Goal: Task Accomplishment & Management: Manage account settings

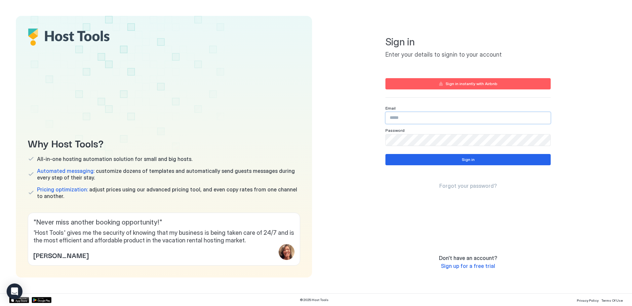
click at [422, 122] on input "Input Field" at bounding box center [468, 117] width 165 height 11
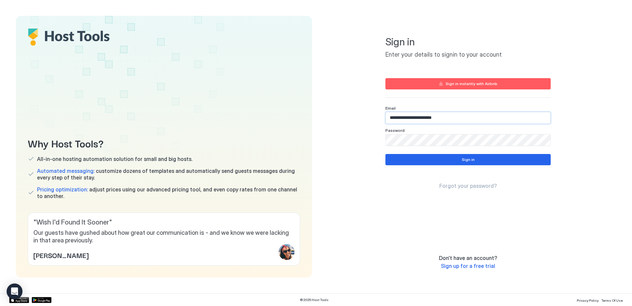
type input "**********"
click at [496, 158] on button "Sign in" at bounding box center [468, 159] width 165 height 11
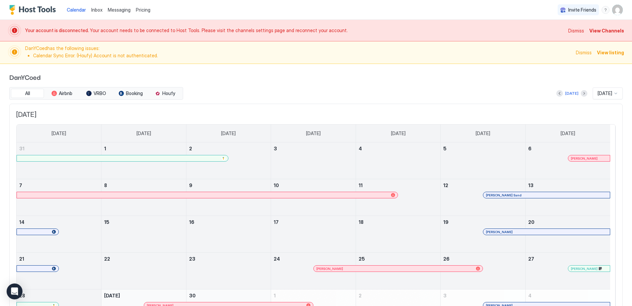
click at [609, 30] on span "View Channels" at bounding box center [607, 30] width 35 height 7
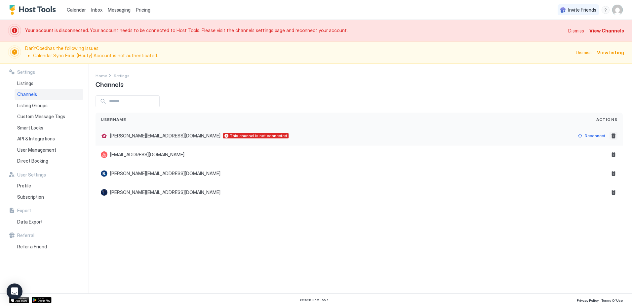
click at [613, 134] on button "Delete" at bounding box center [614, 136] width 8 height 8
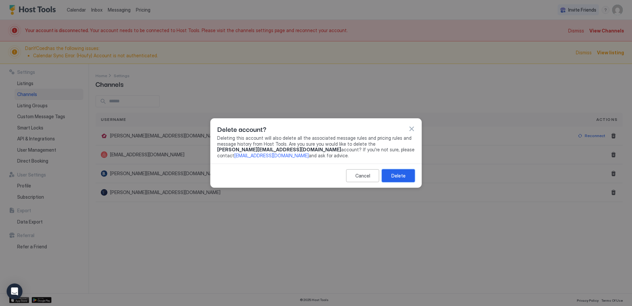
click at [393, 176] on div "Delete" at bounding box center [399, 175] width 14 height 7
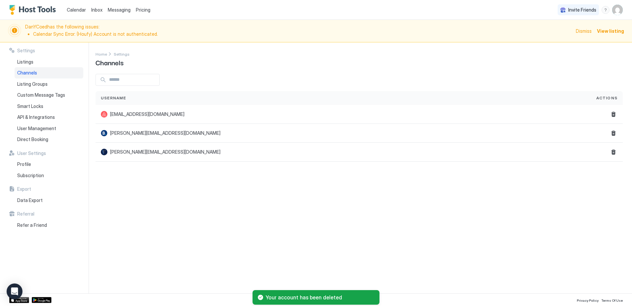
click at [107, 27] on span "DanYCoed has the following issues: Calendar Sync Error: (Houfy) Account is not …" at bounding box center [298, 31] width 547 height 14
click at [584, 31] on span "Dismiss" at bounding box center [584, 30] width 16 height 7
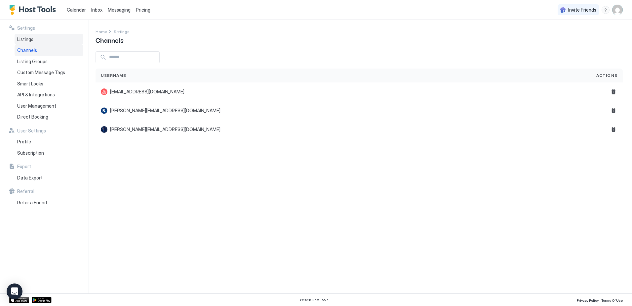
click at [24, 36] on span "Listings" at bounding box center [25, 39] width 16 height 6
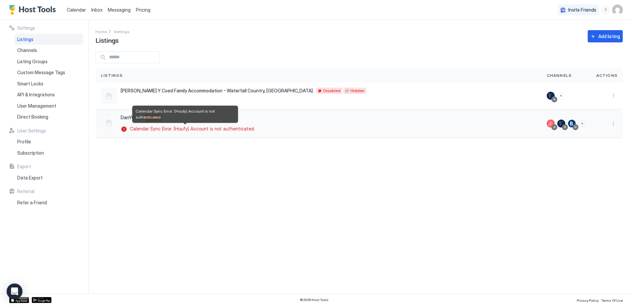
click at [158, 128] on span "Calendar Sync Error: (Houfy) Account is not authenticated." at bounding box center [192, 129] width 125 height 6
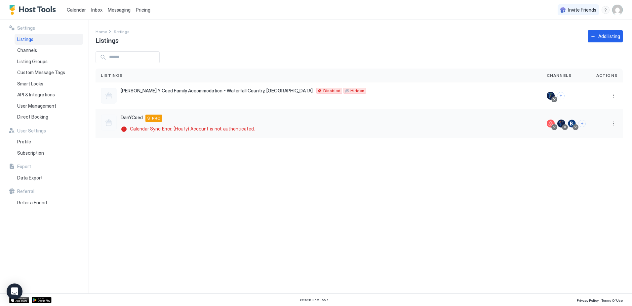
click at [487, 131] on div "DanYCoed [STREET_ADDRESS] PRO Calendar Sync Error: (Houfy) Account is not authe…" at bounding box center [319, 123] width 436 height 18
click at [76, 6] on div "Calendar" at bounding box center [76, 10] width 24 height 12
click at [78, 9] on span "Calendar" at bounding box center [76, 10] width 19 height 6
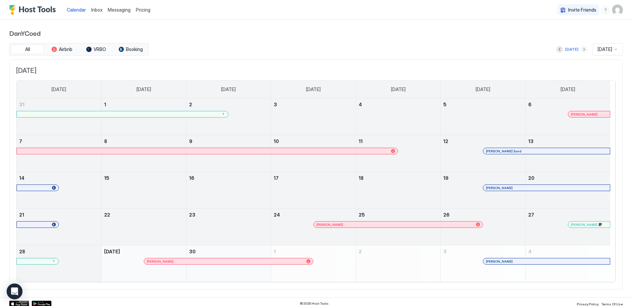
click at [581, 49] on button "Next month" at bounding box center [584, 49] width 7 height 7
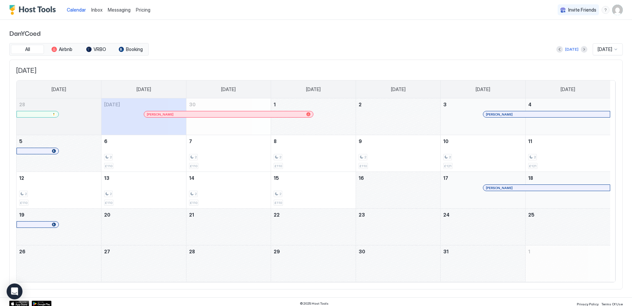
click at [130, 221] on div "October 20, 2025" at bounding box center [144, 226] width 85 height 36
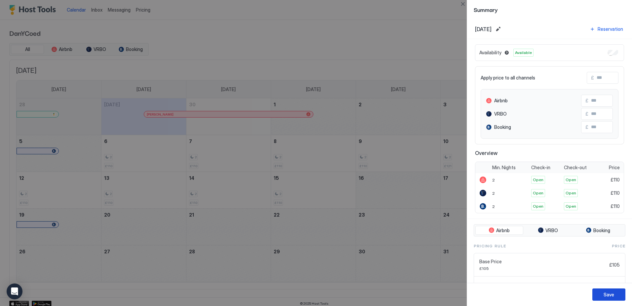
click at [604, 291] on div "Save" at bounding box center [609, 294] width 11 height 7
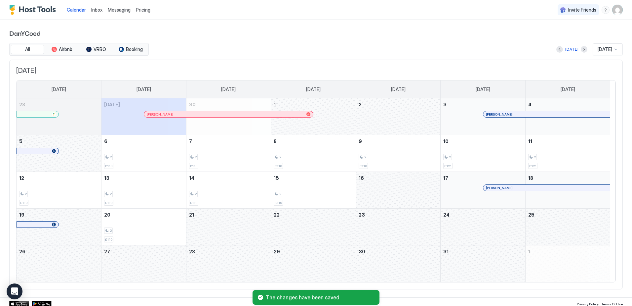
click at [201, 226] on div "October 21, 2025" at bounding box center [229, 226] width 85 height 36
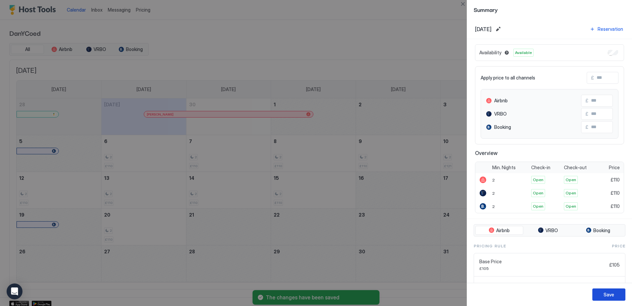
click at [600, 297] on button "Save" at bounding box center [609, 294] width 33 height 12
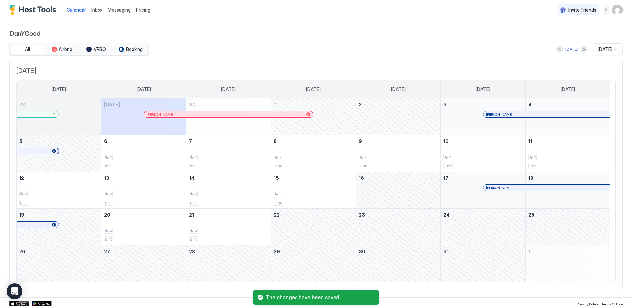
click at [305, 223] on div "October 22, 2025" at bounding box center [313, 226] width 85 height 36
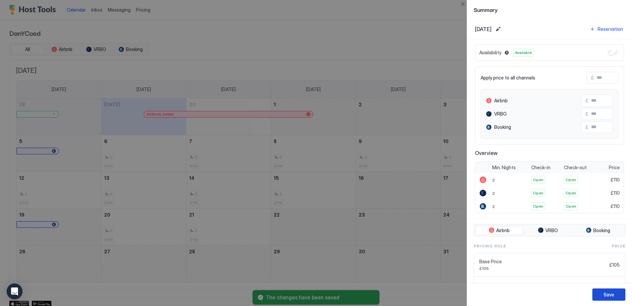
click at [606, 293] on div "Save" at bounding box center [609, 294] width 11 height 7
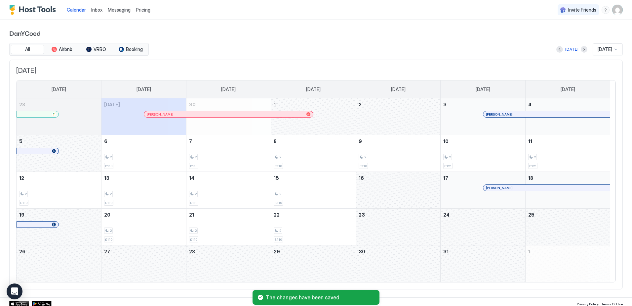
click at [407, 225] on div "October 23, 2025" at bounding box center [398, 226] width 85 height 36
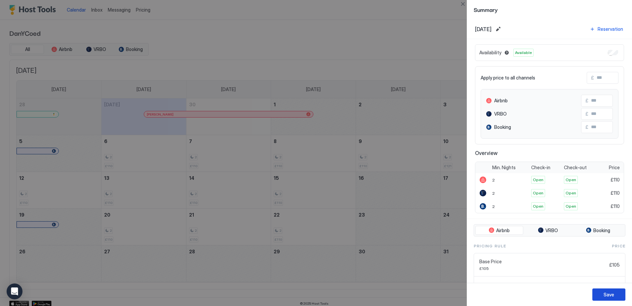
click at [607, 295] on div "Save" at bounding box center [609, 294] width 11 height 7
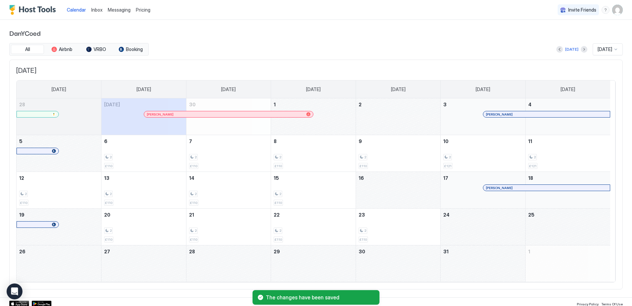
click at [465, 221] on div "October 24, 2025" at bounding box center [483, 226] width 85 height 36
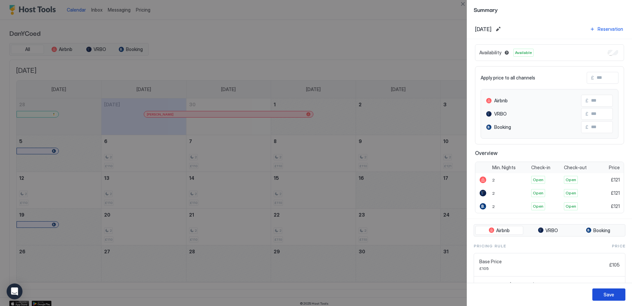
click at [613, 292] on div "Save" at bounding box center [609, 294] width 11 height 7
